Goal: Task Accomplishment & Management: Manage account settings

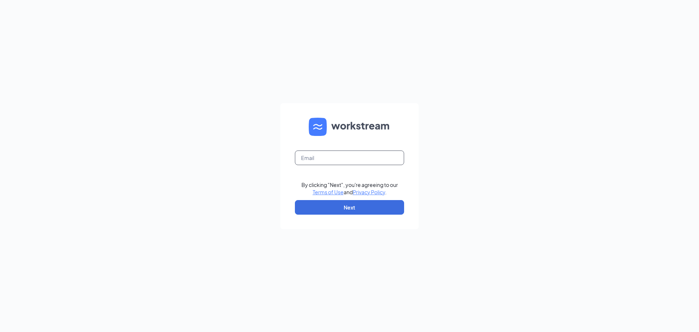
drag, startPoint x: 316, startPoint y: 150, endPoint x: 315, endPoint y: 153, distance: 3.9
click at [316, 150] on form "By clicking "Next", you're agreeing to our Terms of Use and Privacy Policy . Ne…" at bounding box center [349, 166] width 138 height 126
click at [314, 155] on input "text" at bounding box center [349, 157] width 109 height 15
type input "[PERSON_NAME][EMAIL_ADDRESS][PERSON_NAME][DOMAIN_NAME]"
click at [344, 210] on button "Next" at bounding box center [349, 207] width 109 height 15
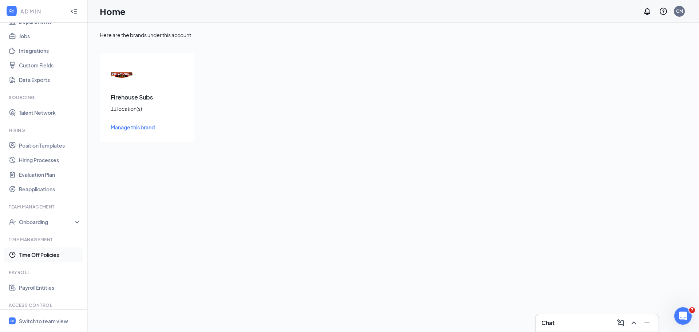
scroll to position [113, 0]
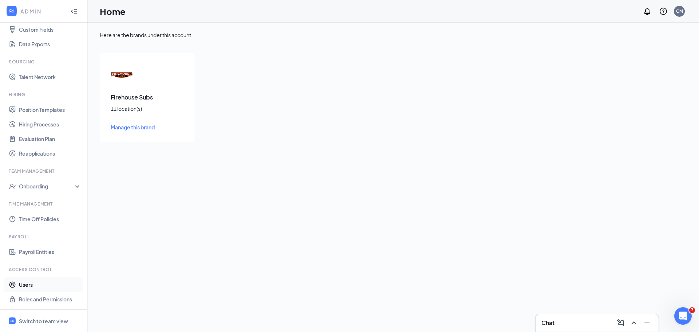
click at [36, 282] on link "Users" at bounding box center [50, 284] width 62 height 15
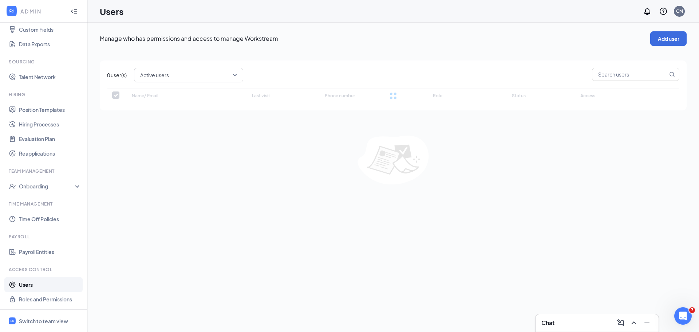
checkbox input "false"
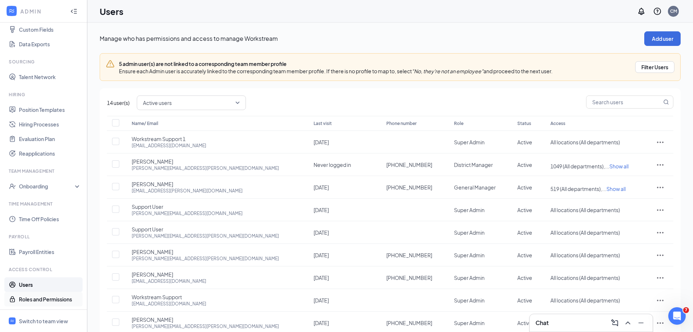
click at [37, 297] on link "Roles and Permissions" at bounding box center [50, 299] width 62 height 15
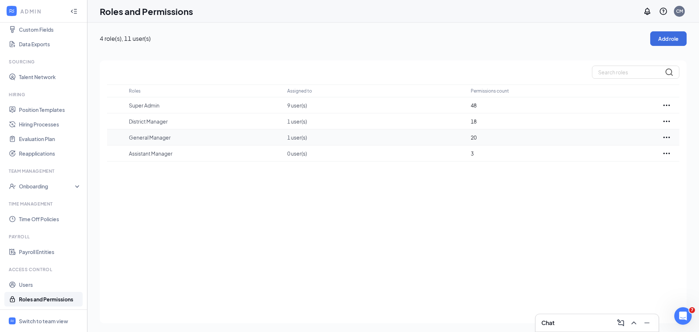
click at [668, 135] on icon "Ellipses" at bounding box center [666, 137] width 9 height 9
click at [485, 195] on div "Roles Assigned to Permissions count Super Admin 9 user(s) 48 District Manager 1…" at bounding box center [393, 191] width 587 height 262
click at [667, 104] on icon "Ellipses" at bounding box center [666, 105] width 9 height 9
click at [562, 65] on div "Roles Assigned to Permissions count Super Admin 9 user(s) 48 District Manager 1…" at bounding box center [393, 191] width 587 height 262
click at [667, 122] on icon "Ellipses" at bounding box center [666, 120] width 7 height 1
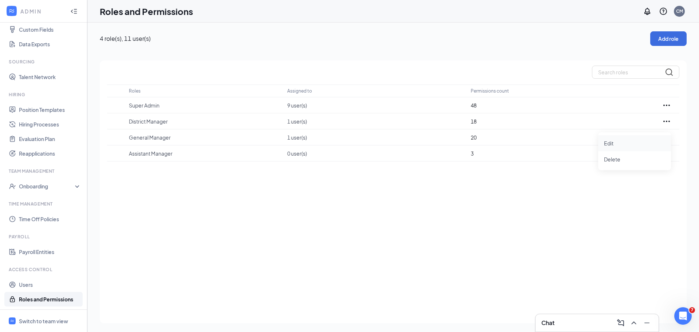
click at [620, 144] on p "Edit" at bounding box center [634, 142] width 61 height 7
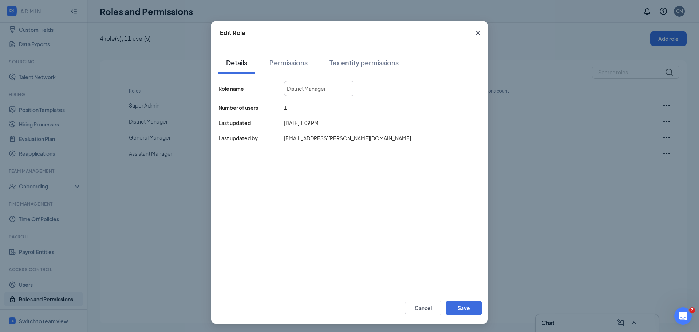
scroll to position [16, 0]
click at [287, 60] on div "Permissions" at bounding box center [288, 62] width 38 height 9
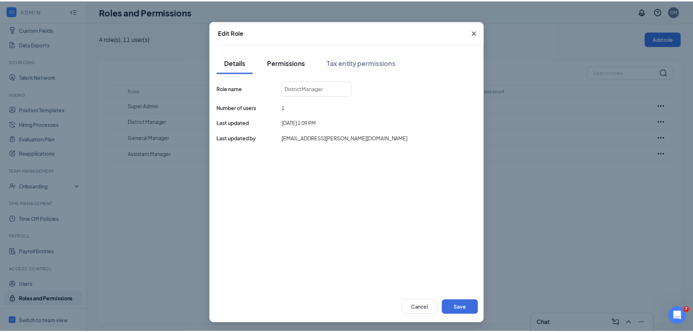
scroll to position [0, 0]
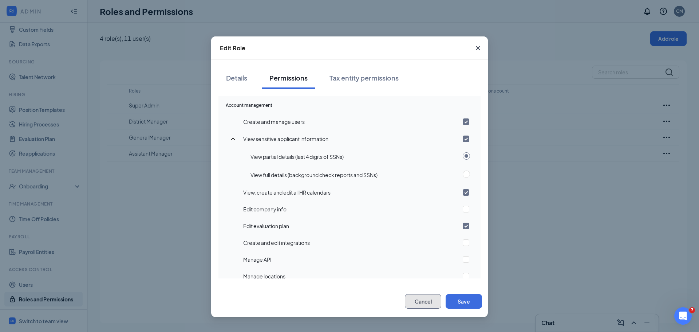
click at [428, 302] on button "Cancel" at bounding box center [423, 301] width 36 height 15
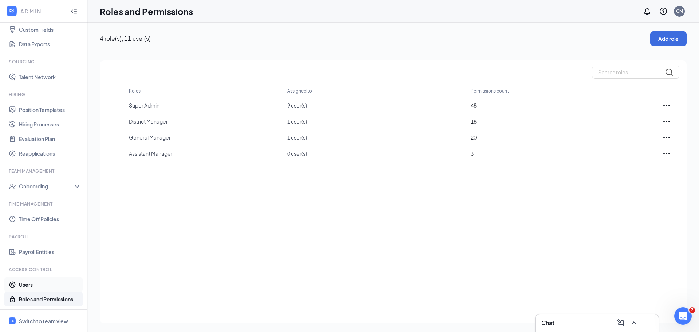
click at [31, 284] on link "Users" at bounding box center [50, 284] width 62 height 15
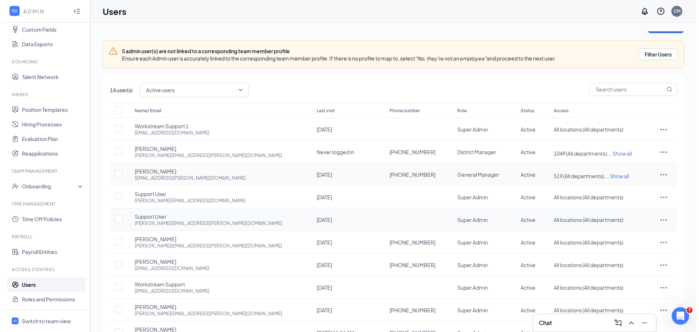
scroll to position [35, 0]
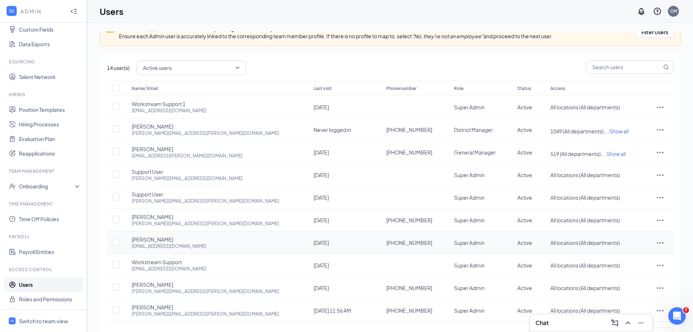
click at [656, 244] on icon "ActionsIcon" at bounding box center [660, 242] width 9 height 9
click at [628, 257] on span "Edit user" at bounding box center [620, 257] width 21 height 7
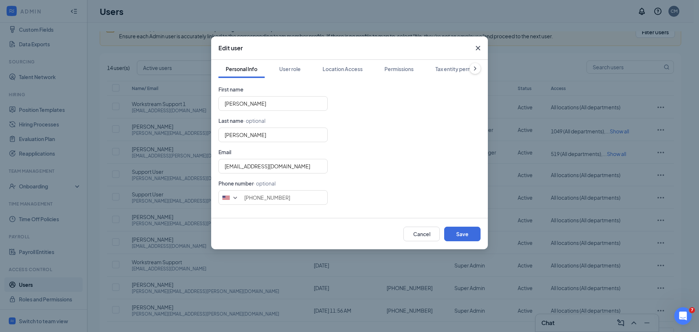
click at [471, 67] on icon "ChevronRight" at bounding box center [474, 68] width 7 height 7
click at [471, 67] on div "Link team profile" at bounding box center [453, 68] width 40 height 7
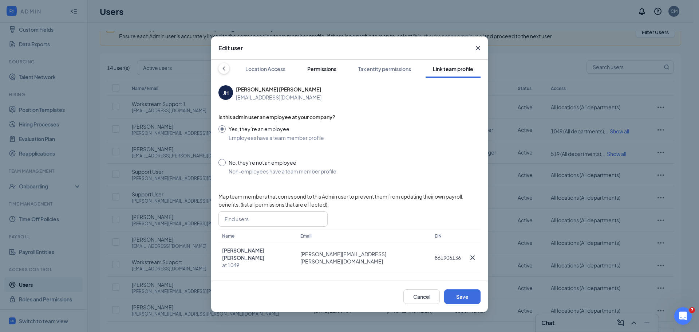
click at [313, 68] on div "Permissions" at bounding box center [321, 68] width 29 height 7
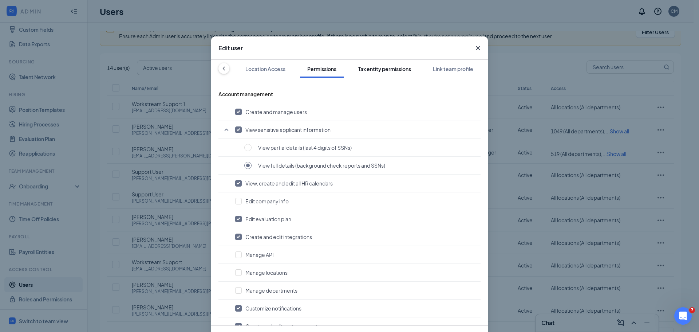
click at [379, 70] on div "Tax entity permissions" at bounding box center [384, 68] width 53 height 7
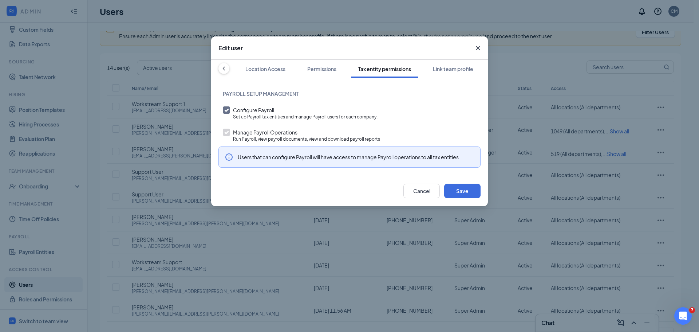
click at [225, 109] on input "Configure Payroll Set up Payroll tax entities and manage Payroll users for each…" at bounding box center [300, 112] width 155 height 13
checkbox input "false"
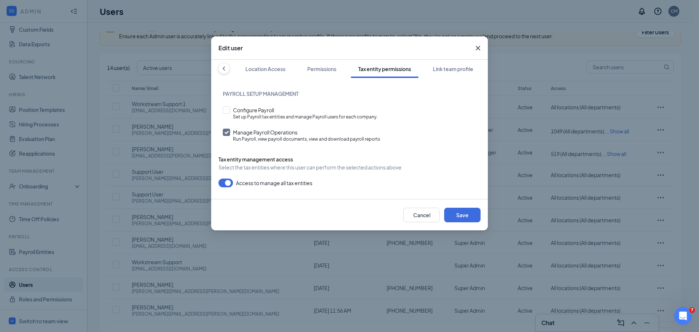
click at [225, 131] on input "Manage Payroll Operations Run Payroll, view payroll documents, view and downloa…" at bounding box center [301, 134] width 157 height 13
checkbox input "false"
click at [318, 68] on div "Permissions" at bounding box center [321, 68] width 29 height 7
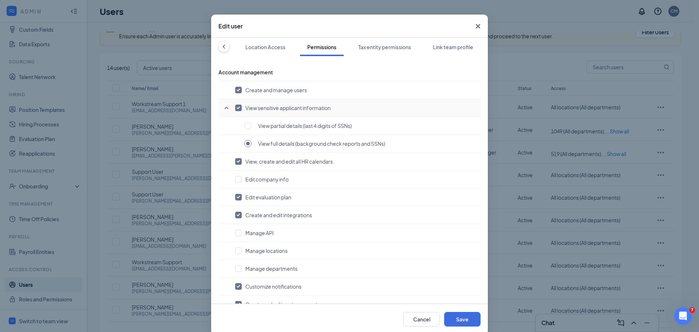
scroll to position [0, 0]
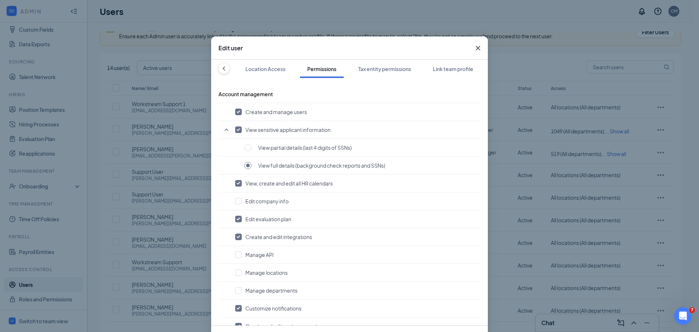
click at [220, 69] on icon "ChevronLeft" at bounding box center [223, 68] width 7 height 7
click at [281, 68] on div "User role" at bounding box center [289, 68] width 21 height 7
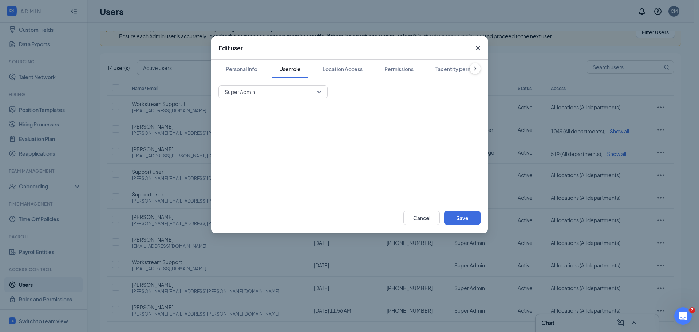
click at [281, 90] on span "Super Admin" at bounding box center [270, 91] width 90 height 11
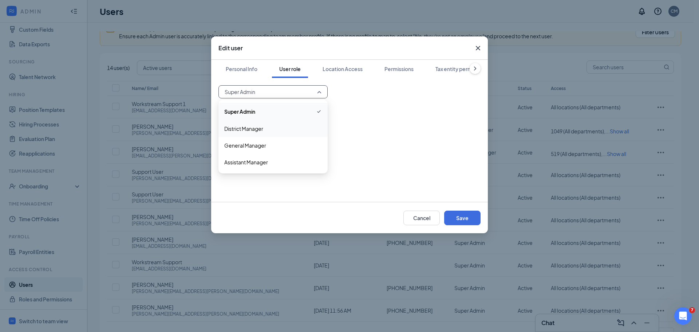
click at [260, 128] on span "District Manager" at bounding box center [243, 128] width 39 height 8
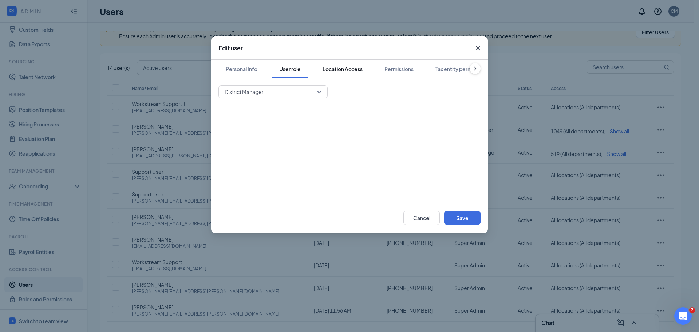
click at [344, 66] on div "Location Access" at bounding box center [342, 68] width 40 height 7
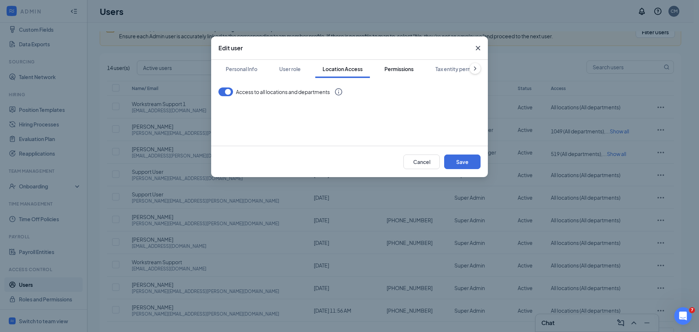
click at [394, 70] on div "Permissions" at bounding box center [398, 68] width 29 height 7
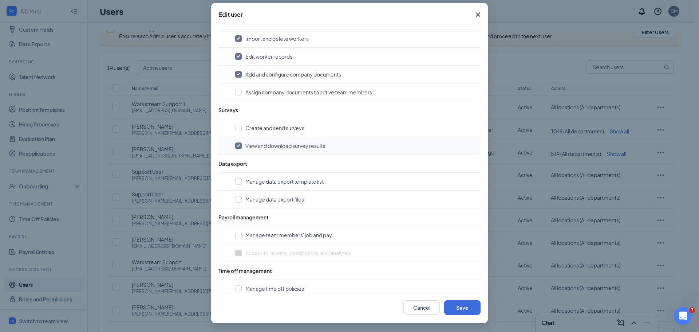
scroll to position [621, 0]
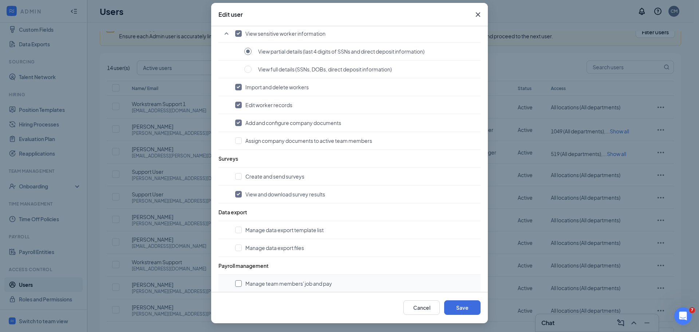
click at [238, 286] on input "checkbox" at bounding box center [238, 283] width 7 height 7
checkbox input "true"
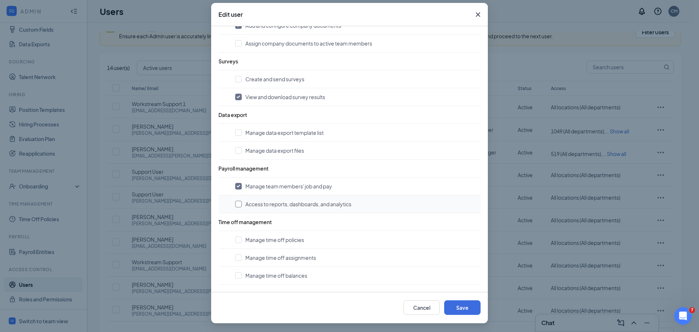
click at [236, 203] on input "checkbox" at bounding box center [238, 204] width 7 height 7
click at [238, 205] on input "checkbox" at bounding box center [238, 204] width 7 height 7
checkbox input "false"
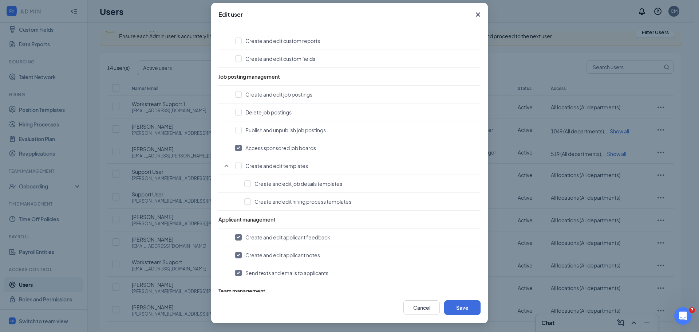
scroll to position [233, 0]
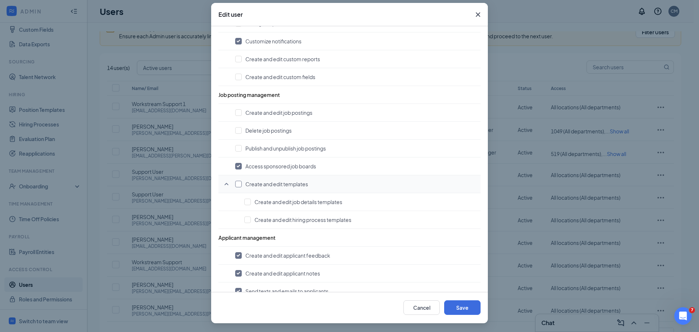
click at [235, 185] on input "checkbox" at bounding box center [238, 184] width 7 height 7
checkbox input "true"
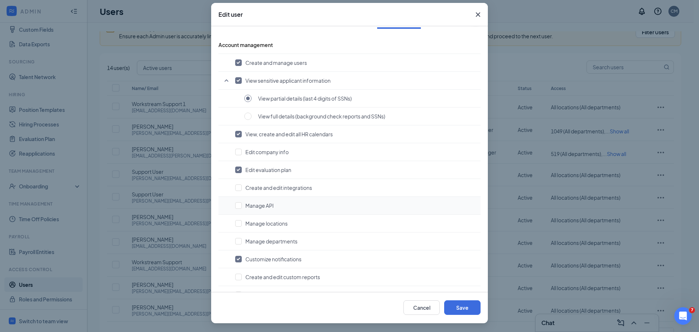
scroll to position [0, 0]
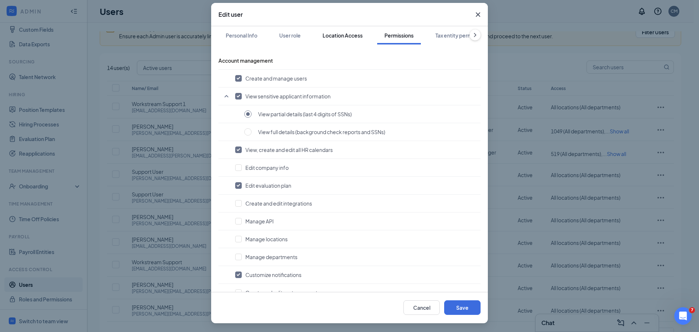
click at [319, 36] on button "Location Access" at bounding box center [342, 35] width 55 height 18
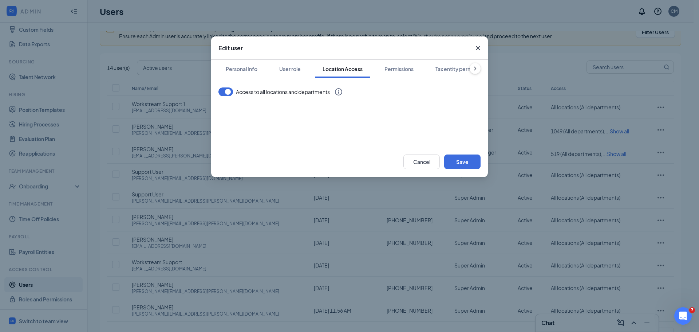
click at [475, 70] on icon "ChevronRight" at bounding box center [474, 68] width 7 height 7
click at [387, 71] on div "Tax entity permissions" at bounding box center [384, 68] width 53 height 7
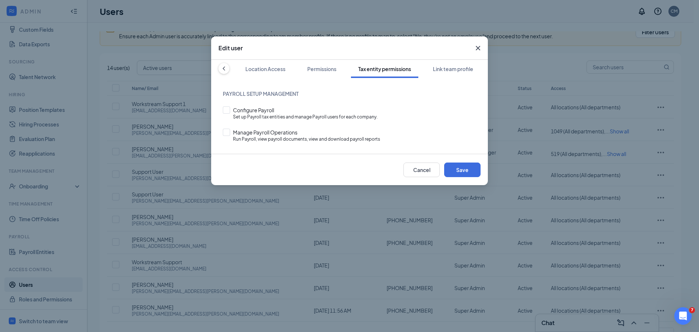
click at [225, 69] on icon "ChevronLeft" at bounding box center [223, 68] width 7 height 7
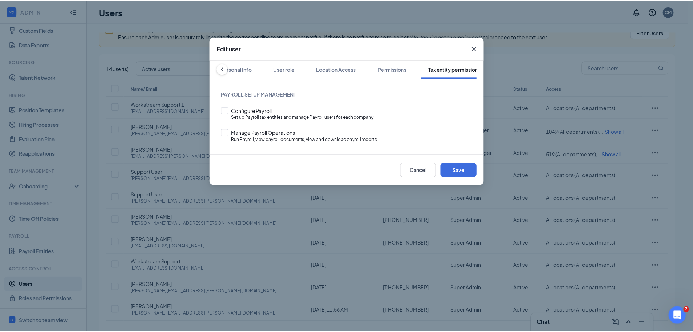
scroll to position [0, 0]
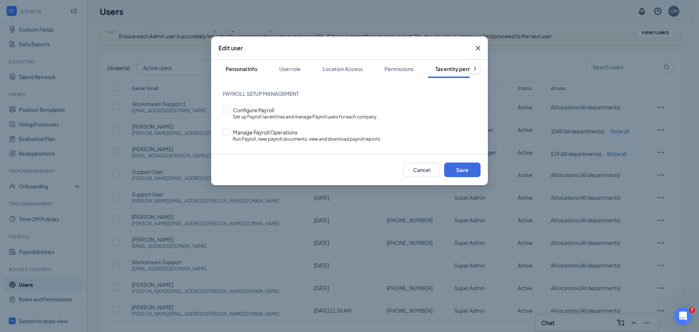
click at [249, 70] on div "Personal Info" at bounding box center [242, 68] width 32 height 7
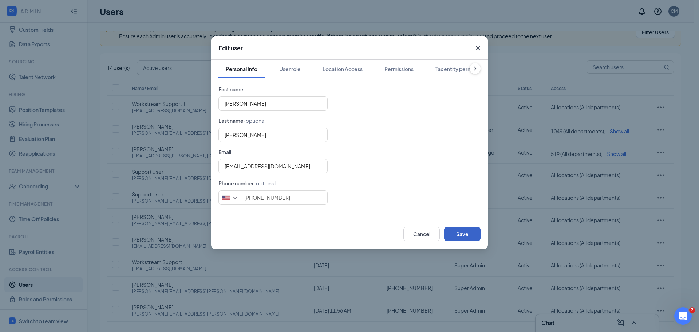
click at [467, 236] on button "Save" at bounding box center [462, 233] width 36 height 15
type input "4802742243"
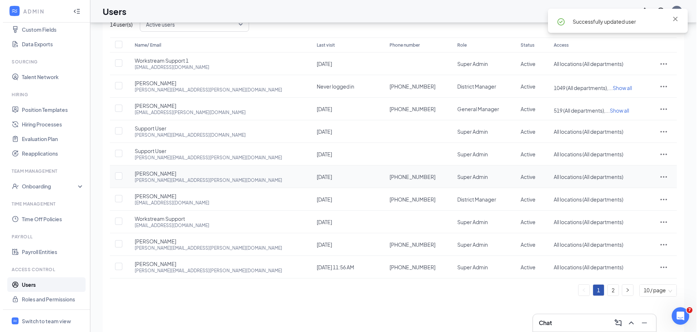
scroll to position [65, 0]
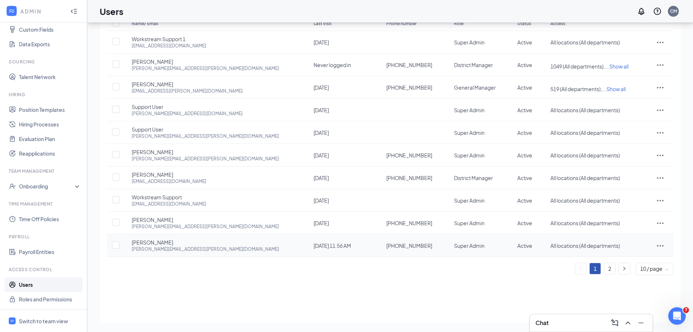
click at [656, 244] on icon "ActionsIcon" at bounding box center [660, 245] width 9 height 9
click at [628, 261] on span "Edit user" at bounding box center [620, 260] width 21 height 7
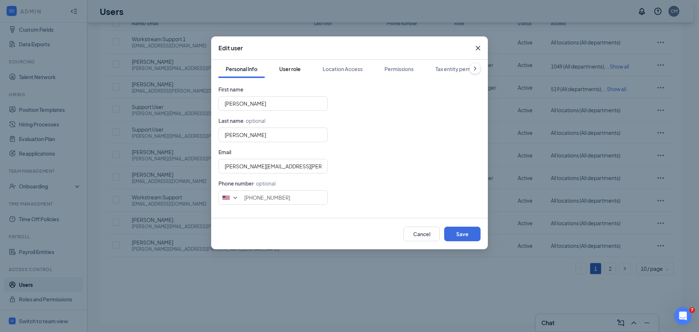
click at [292, 69] on div "User role" at bounding box center [289, 68] width 21 height 7
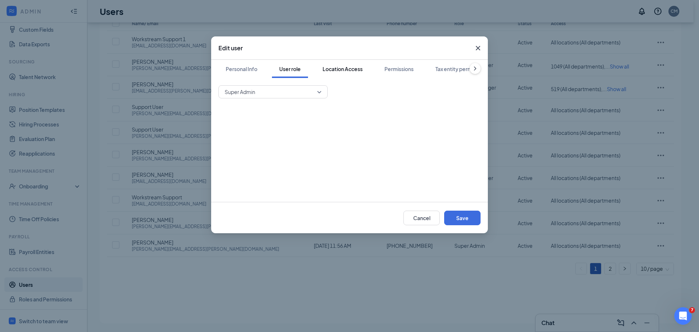
click at [338, 70] on div "Location Access" at bounding box center [342, 68] width 40 height 7
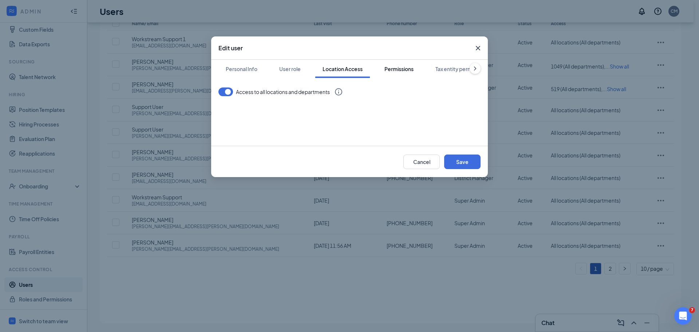
click at [391, 70] on div "Permissions" at bounding box center [398, 68] width 29 height 7
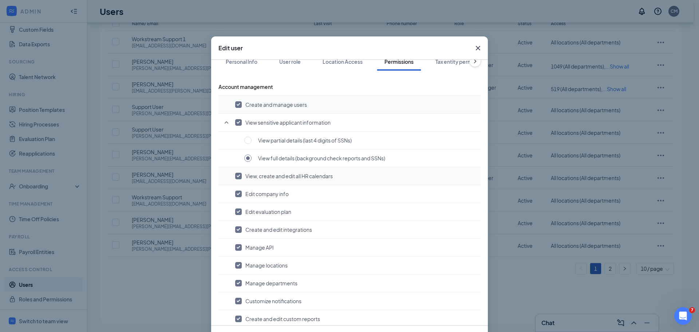
scroll to position [0, 0]
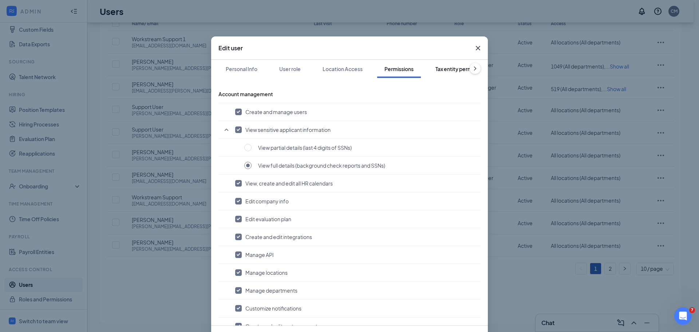
click at [457, 69] on div "Tax entity permissions" at bounding box center [461, 68] width 53 height 7
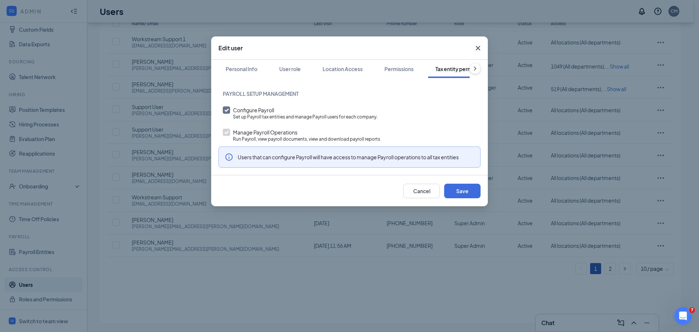
scroll to position [0, 33]
click at [475, 68] on icon "ChevronRight" at bounding box center [474, 68] width 7 height 7
click at [455, 70] on div "Link team profile" at bounding box center [453, 68] width 40 height 7
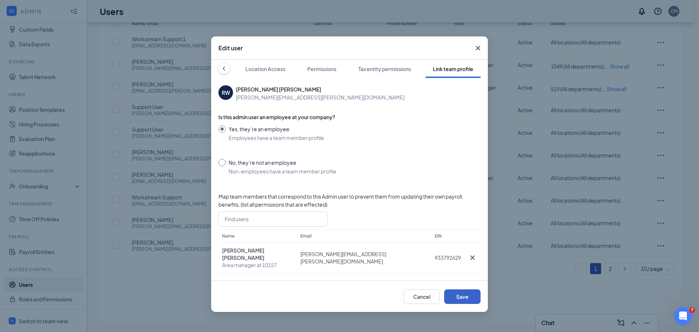
click at [475, 289] on button "Save" at bounding box center [462, 296] width 36 height 15
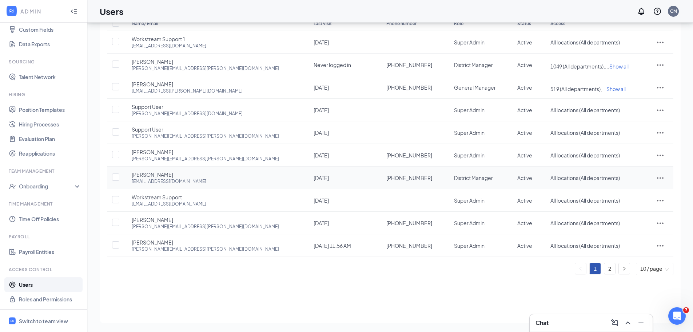
click at [657, 175] on icon "ActionsIcon" at bounding box center [660, 177] width 9 height 9
click at [621, 193] on span "Edit user" at bounding box center [620, 193] width 21 height 7
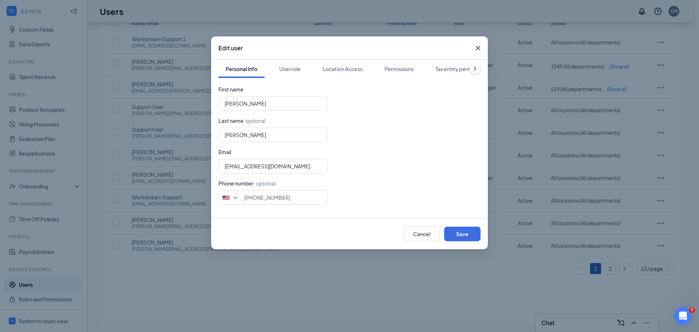
click at [473, 70] on icon "ChevronRight" at bounding box center [474, 68] width 7 height 7
click at [473, 70] on div "Link team profile" at bounding box center [453, 68] width 40 height 7
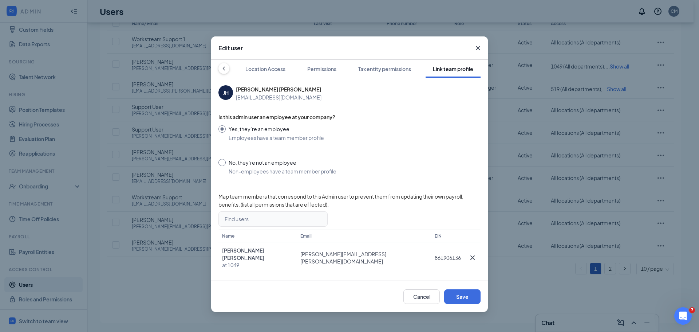
click at [243, 221] on input "search" at bounding box center [270, 218] width 95 height 15
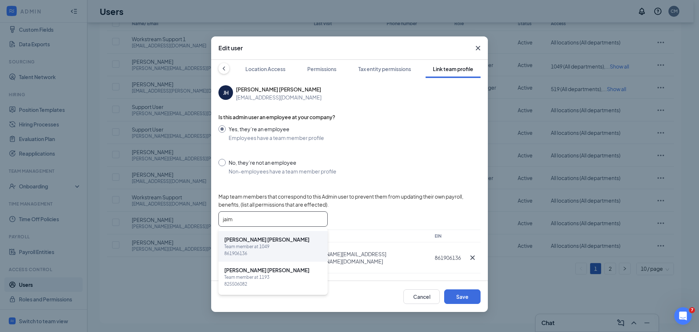
type input "jaim"
click at [265, 250] on span "861906136" at bounding box center [273, 253] width 98 height 7
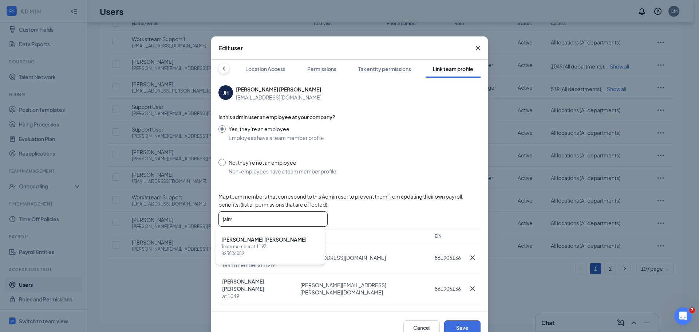
click at [265, 250] on span "825506082" at bounding box center [270, 253] width 98 height 7
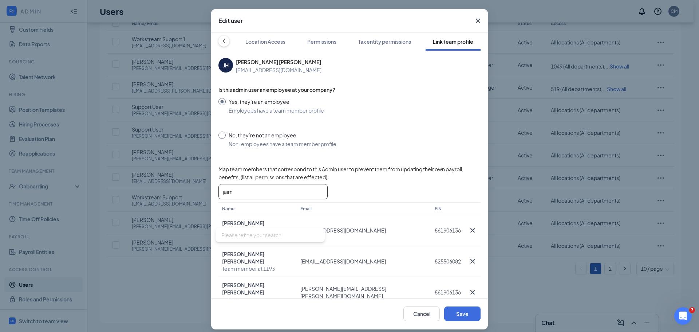
scroll to position [29, 0]
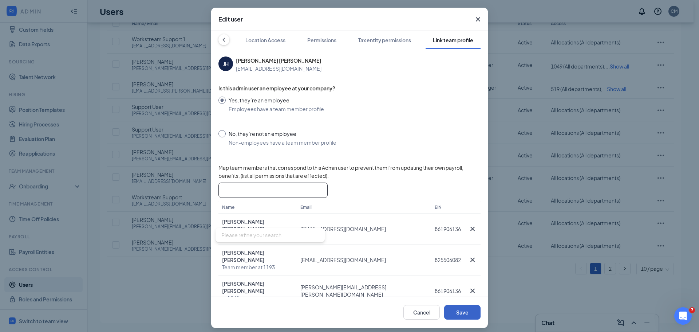
click at [460, 307] on button "Save" at bounding box center [462, 312] width 36 height 15
click at [470, 257] on icon "Cross" at bounding box center [472, 259] width 4 height 4
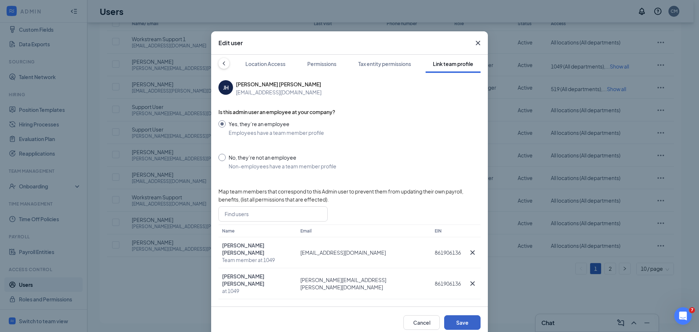
click at [461, 315] on button "Save" at bounding box center [462, 322] width 36 height 15
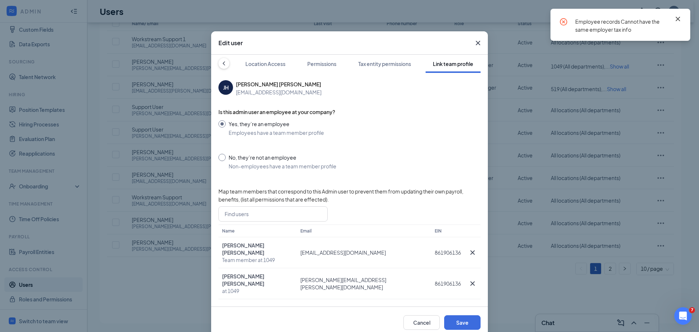
click at [678, 21] on icon "Cross" at bounding box center [677, 19] width 9 height 9
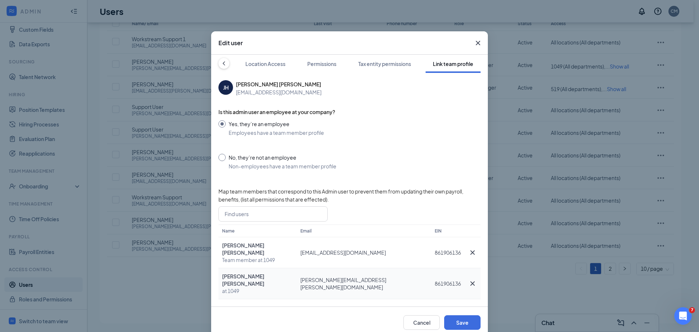
click at [468, 279] on icon "Cross" at bounding box center [472, 283] width 9 height 9
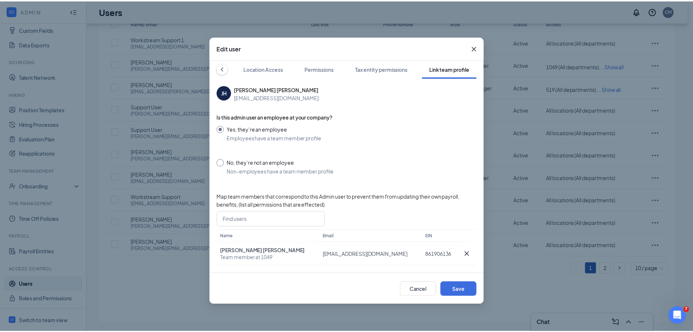
scroll to position [0, 0]
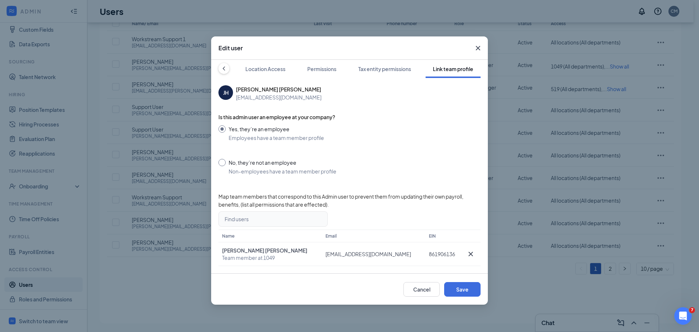
click at [256, 218] on input "search" at bounding box center [270, 218] width 95 height 15
click at [257, 245] on span "Team member at 1193" at bounding box center [273, 246] width 98 height 7
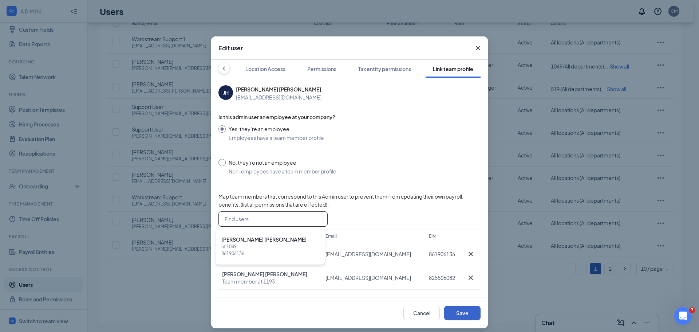
click at [459, 311] on button "Save" at bounding box center [462, 312] width 36 height 15
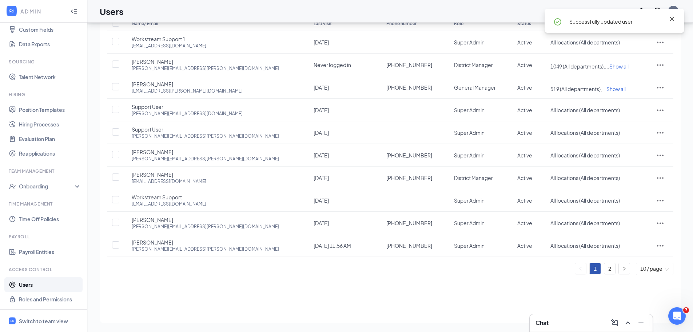
click at [672, 16] on icon "Cross" at bounding box center [672, 19] width 9 height 9
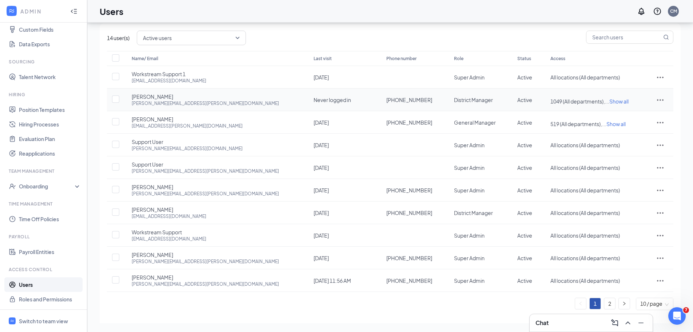
click at [656, 98] on icon "ActionsIcon" at bounding box center [660, 99] width 9 height 9
click at [622, 113] on span "Edit user" at bounding box center [620, 115] width 21 height 7
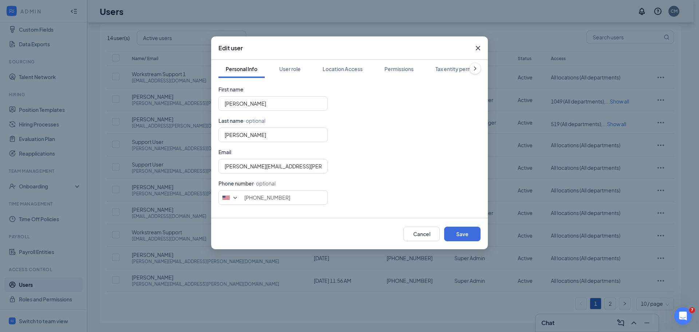
click at [472, 67] on icon "ChevronRight" at bounding box center [474, 68] width 7 height 7
click at [466, 71] on div "Link team profile" at bounding box center [453, 68] width 40 height 7
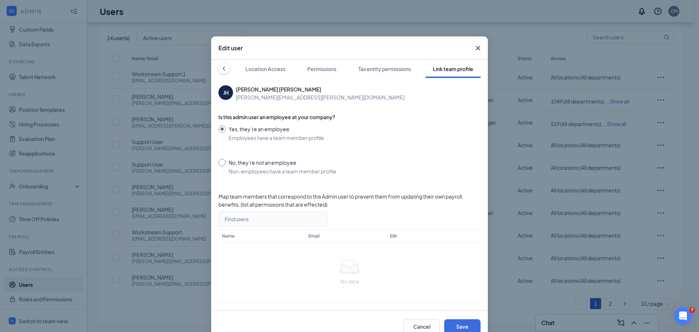
click at [254, 223] on input "search" at bounding box center [270, 218] width 95 height 15
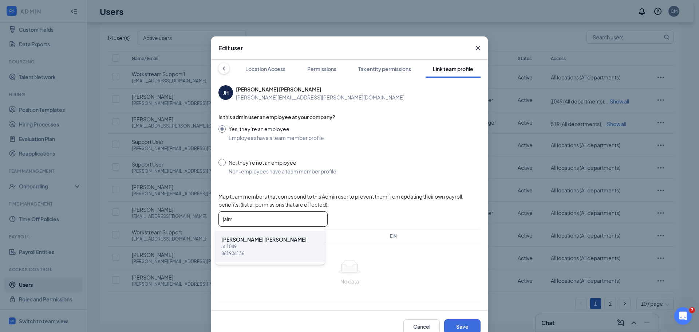
type input "jaim"
click at [251, 242] on span "[PERSON_NAME]" at bounding box center [270, 239] width 98 height 8
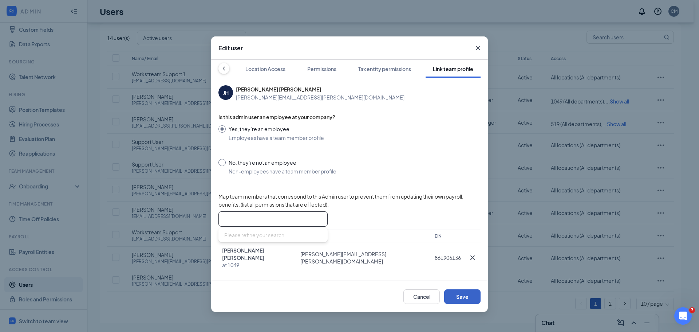
click at [461, 289] on button "Save" at bounding box center [462, 296] width 36 height 15
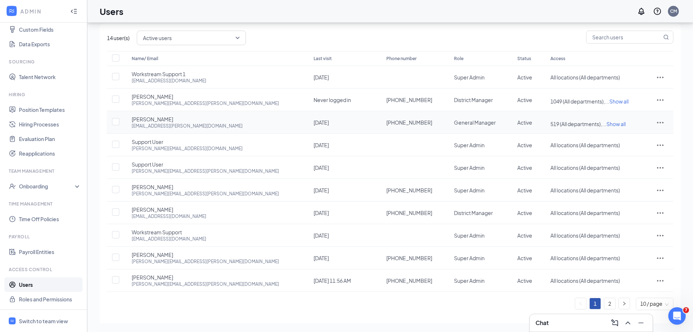
click at [656, 121] on icon "ActionsIcon" at bounding box center [660, 122] width 9 height 9
click at [622, 139] on span "Edit user" at bounding box center [620, 137] width 21 height 7
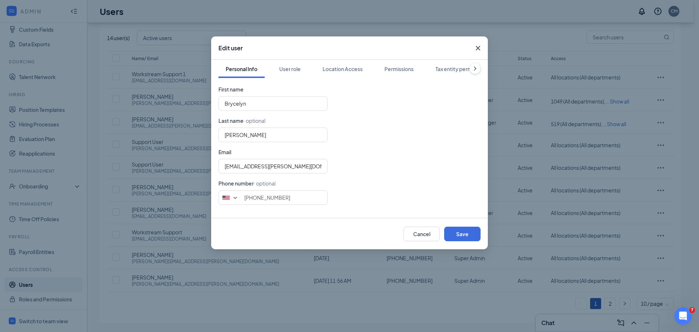
click at [474, 69] on icon "ChevronRight" at bounding box center [474, 68] width 7 height 7
click at [460, 71] on div "Link team profile" at bounding box center [453, 68] width 40 height 7
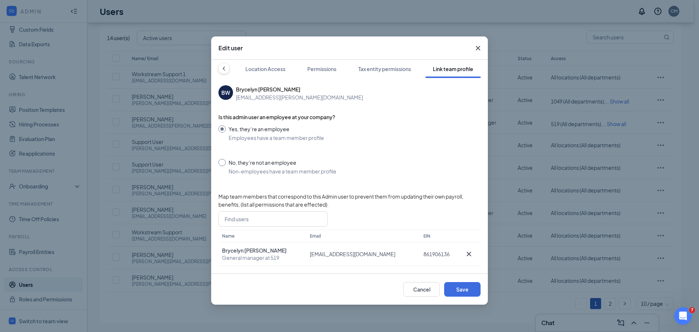
click at [223, 71] on icon "ChevronLeft" at bounding box center [223, 68] width 7 height 7
click at [288, 68] on div "User role" at bounding box center [289, 68] width 21 height 7
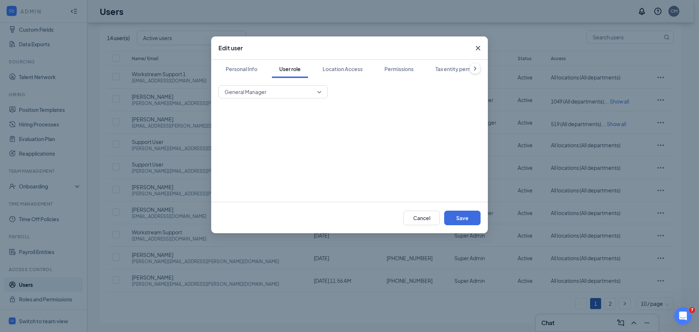
click at [391, 71] on div "Permissions" at bounding box center [398, 68] width 29 height 7
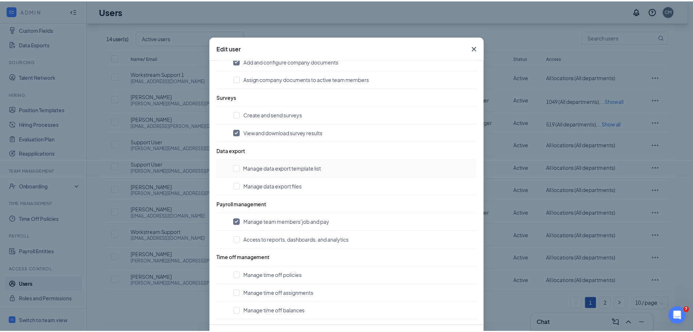
scroll to position [718, 0]
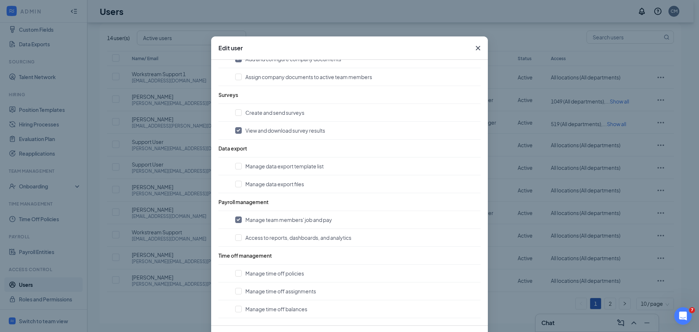
click at [478, 48] on icon "Cross" at bounding box center [478, 48] width 9 height 9
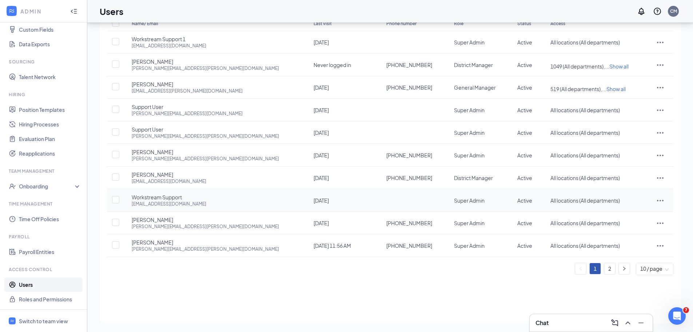
scroll to position [0, 0]
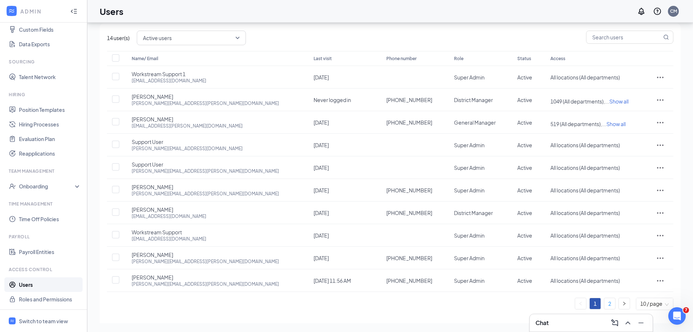
click at [605, 306] on link "2" at bounding box center [610, 303] width 11 height 11
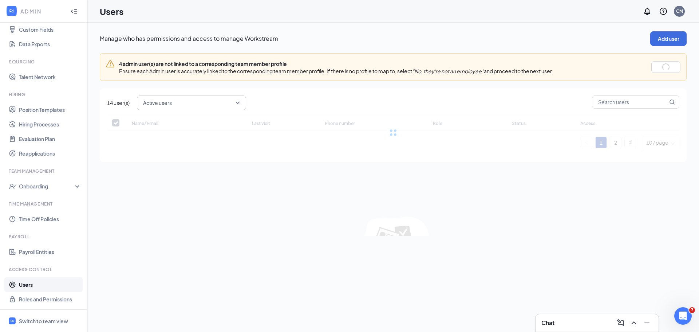
checkbox input "false"
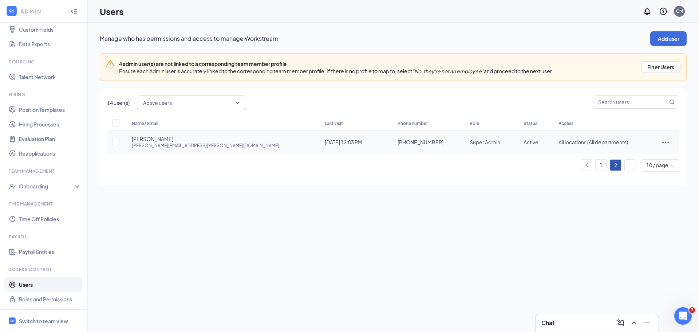
click at [659, 142] on div at bounding box center [665, 142] width 13 height 9
click at [626, 154] on span "Edit user" at bounding box center [625, 157] width 21 height 7
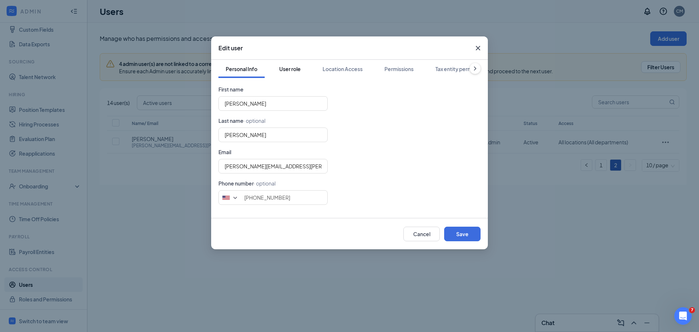
click at [292, 70] on div "User role" at bounding box center [289, 68] width 21 height 7
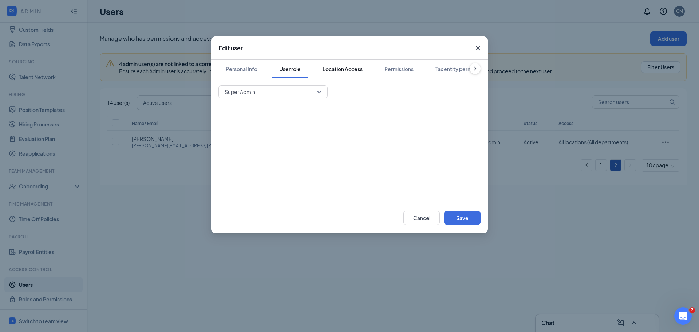
click at [339, 68] on div "Location Access" at bounding box center [342, 68] width 40 height 7
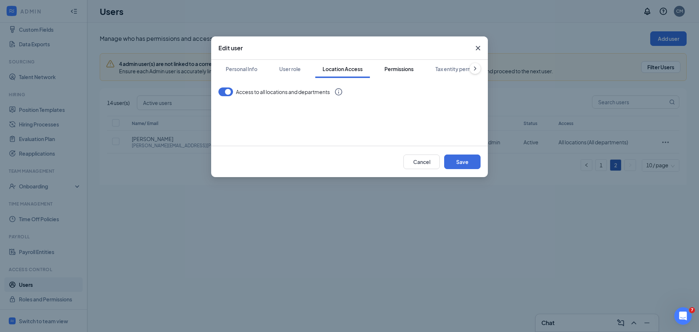
click at [396, 68] on div "Permissions" at bounding box center [398, 68] width 29 height 7
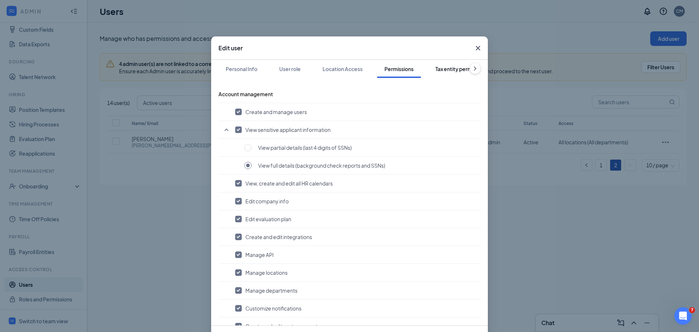
click at [448, 70] on div "Tax entity permissions" at bounding box center [461, 68] width 53 height 7
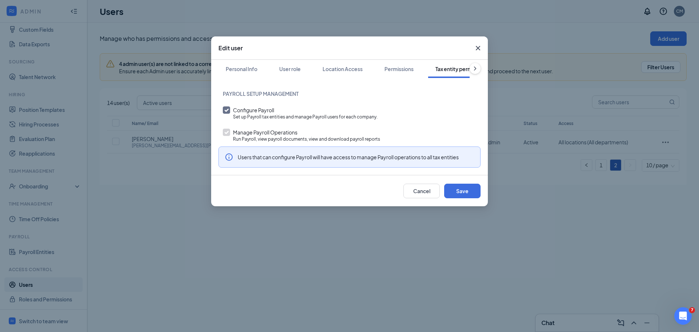
scroll to position [0, 33]
click at [475, 69] on icon "ChevronRight" at bounding box center [475, 69] width 2 height 4
click at [456, 72] on div "Link team profile" at bounding box center [453, 68] width 40 height 7
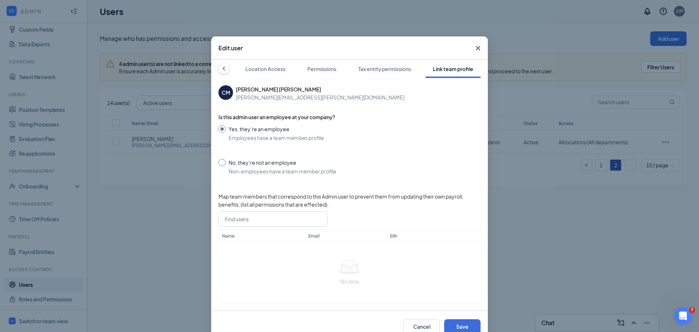
click at [221, 66] on icon "ChevronLeft" at bounding box center [223, 68] width 7 height 7
click at [221, 66] on button "Personal Info" at bounding box center [241, 69] width 46 height 18
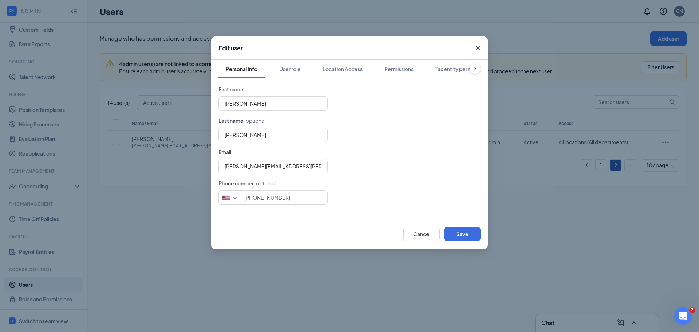
click at [221, 66] on button "Personal Info" at bounding box center [241, 69] width 46 height 18
click at [428, 234] on button "Cancel" at bounding box center [421, 233] width 36 height 15
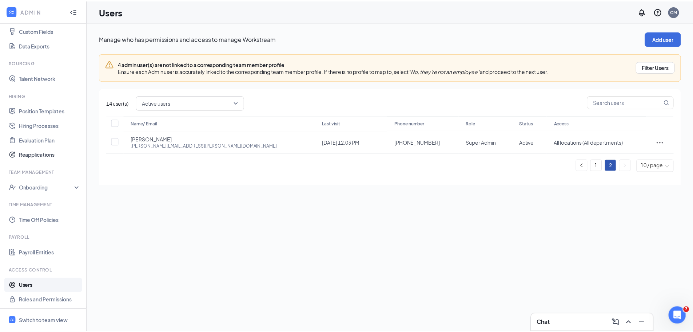
scroll to position [113, 0]
click at [45, 299] on link "Roles and Permissions" at bounding box center [50, 299] width 62 height 15
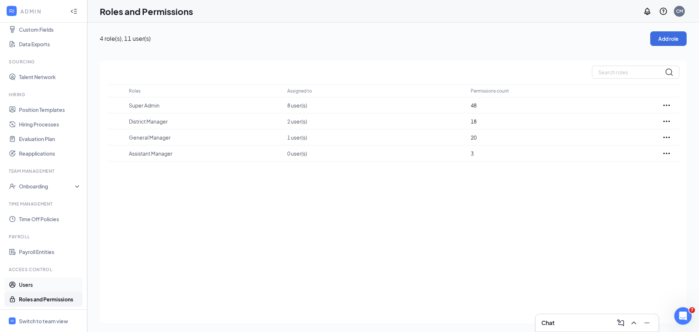
click at [42, 286] on link "Users" at bounding box center [50, 284] width 62 height 15
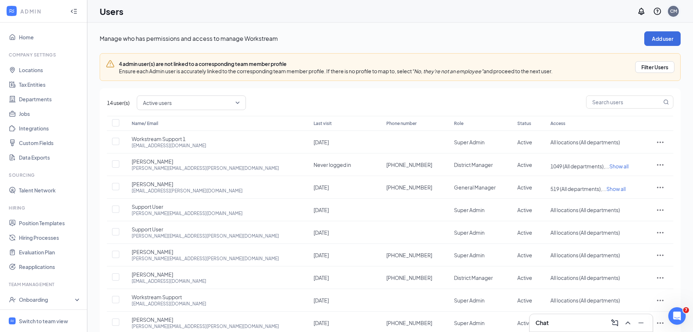
click at [673, 11] on div "CM" at bounding box center [673, 11] width 7 height 6
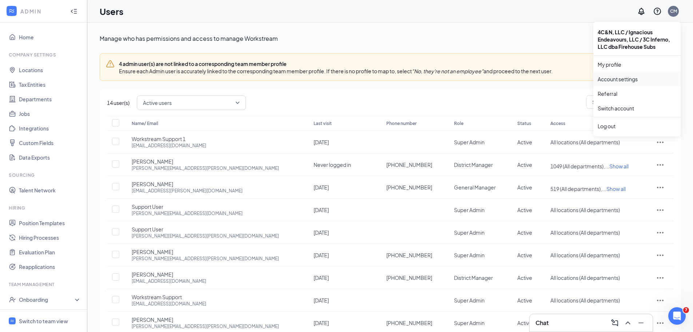
click at [609, 78] on link "Account settings" at bounding box center [637, 78] width 79 height 7
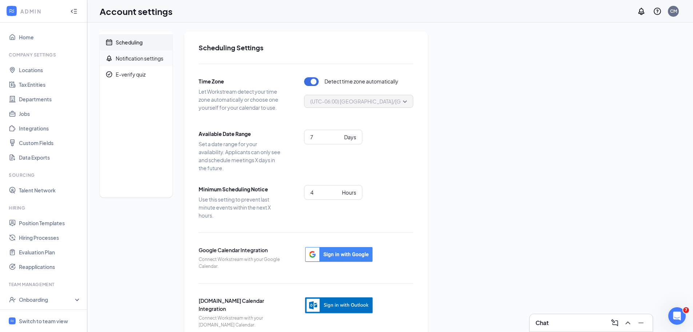
click at [150, 58] on div "Notification settings" at bounding box center [140, 58] width 48 height 7
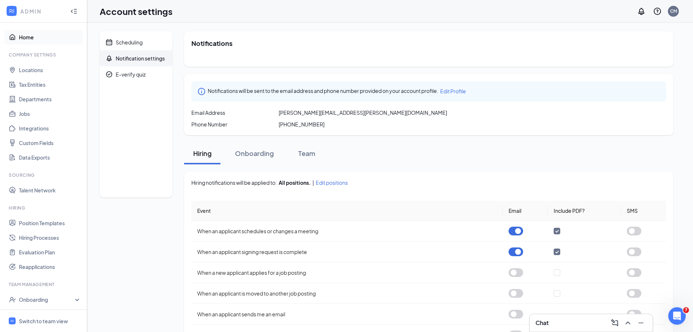
click at [25, 38] on link "Home" at bounding box center [50, 37] width 62 height 15
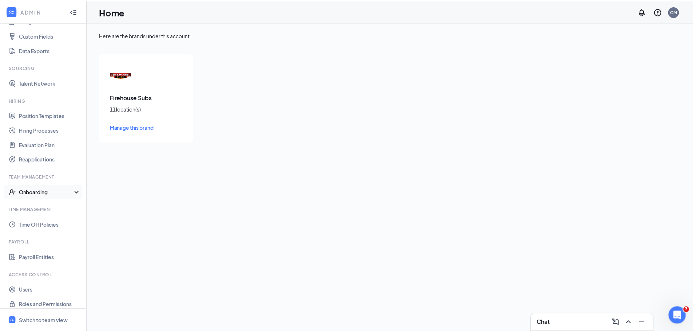
scroll to position [113, 0]
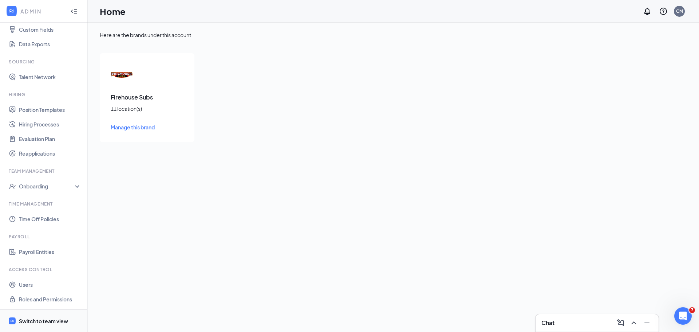
click at [43, 322] on div "Switch to team view" at bounding box center [43, 320] width 49 height 7
